Goal: Navigation & Orientation: Find specific page/section

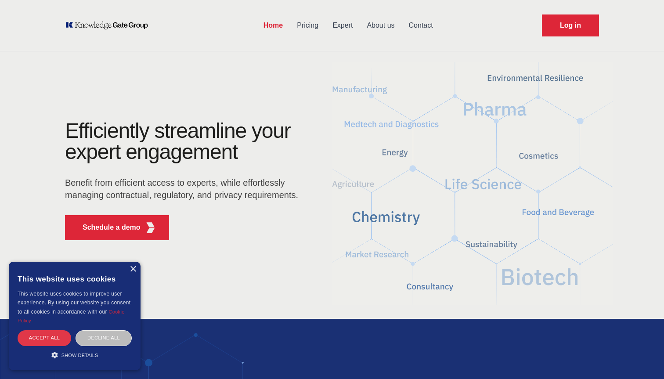
click at [50, 336] on div "Accept all" at bounding box center [45, 337] width 54 height 15
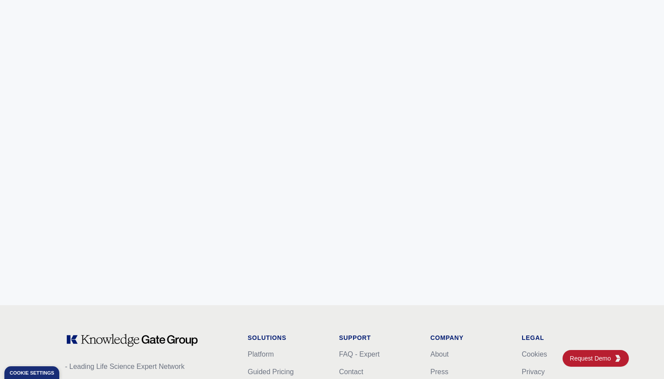
scroll to position [3496, 0]
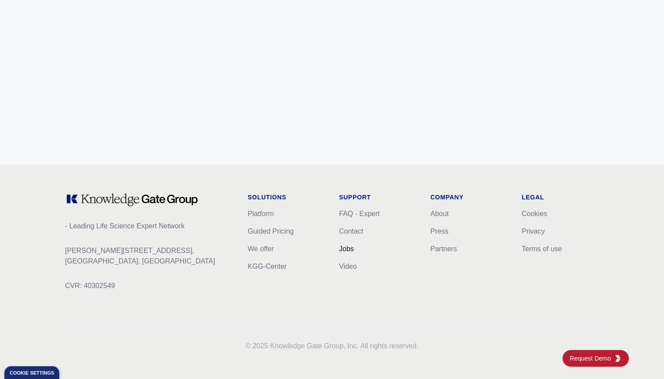
click at [342, 246] on link "Jobs" at bounding box center [346, 248] width 15 height 7
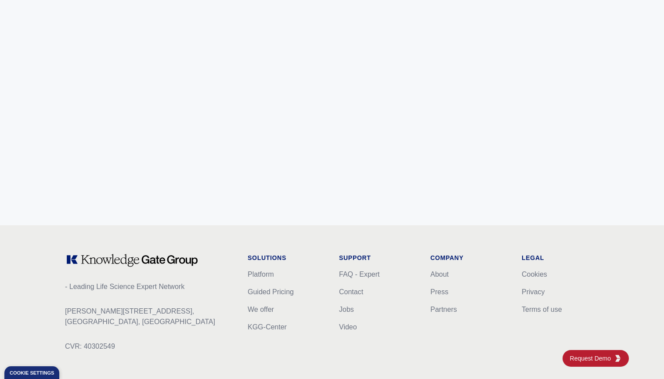
scroll to position [3496, 0]
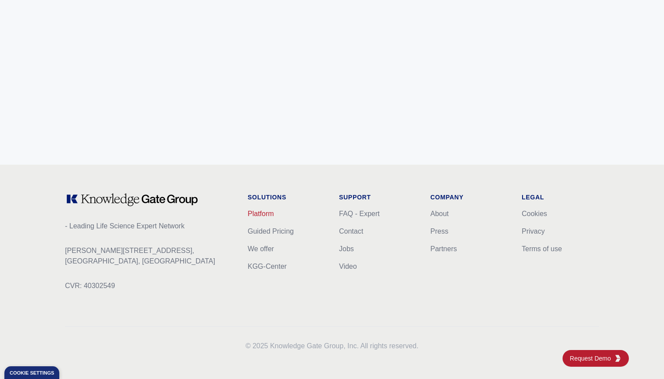
click at [268, 215] on link "Platform" at bounding box center [261, 213] width 26 height 7
click at [257, 212] on link "Platform" at bounding box center [261, 213] width 26 height 7
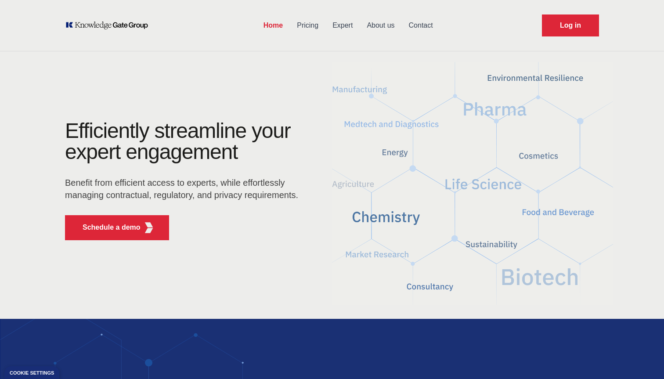
click at [345, 24] on link "Expert" at bounding box center [343, 25] width 34 height 23
